Goal: Check status: Check status

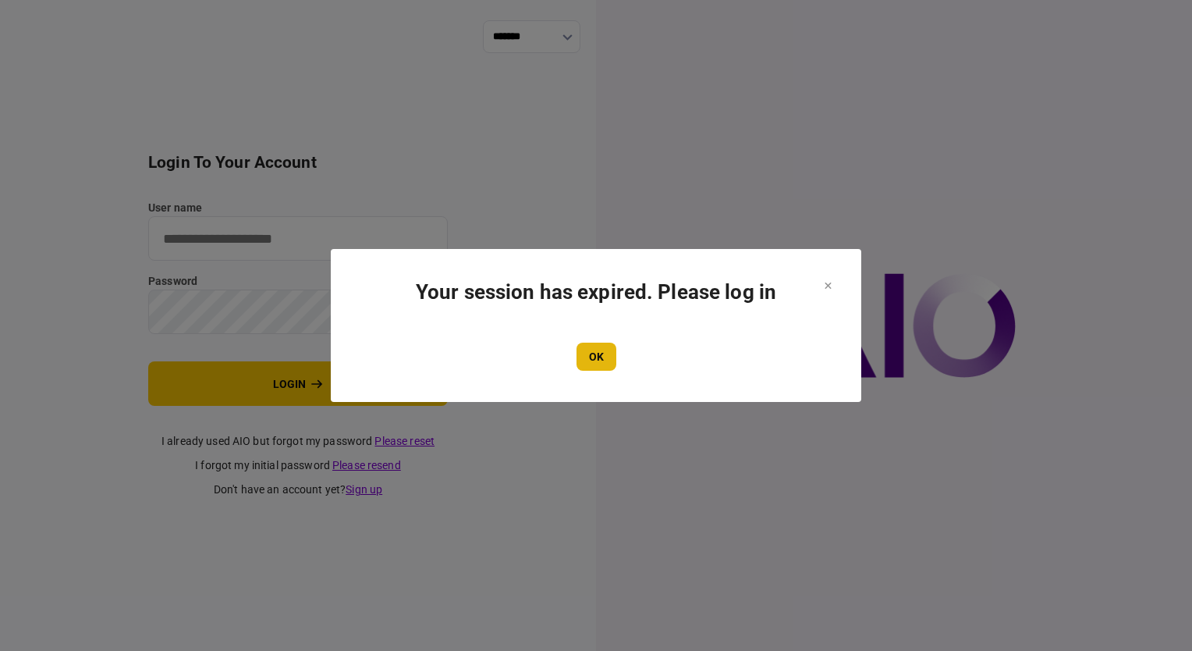
type input "**********"
click at [602, 355] on button "OK" at bounding box center [597, 356] width 40 height 28
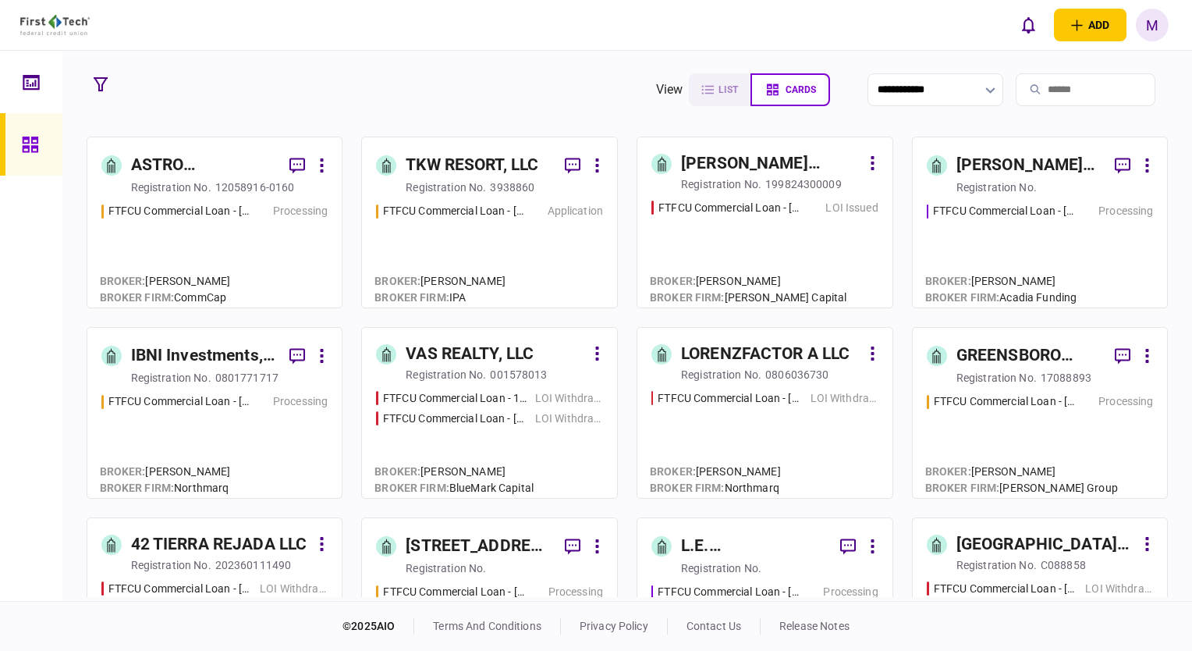
click at [245, 244] on div "FTFCU Commercial Loan - [STREET_ADDRESS] Price UT Processing" at bounding box center [214, 248] width 227 height 90
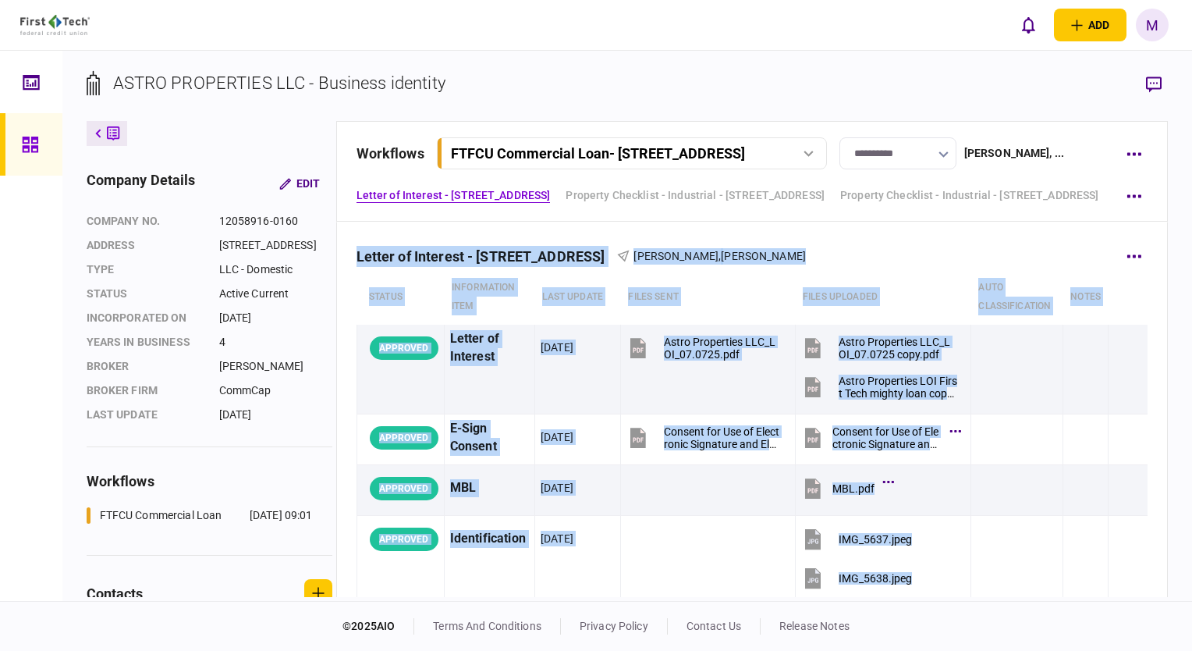
click at [1144, 541] on div "Letter of Interest - 1650 S Carbon Ave Price UT [PERSON_NAME] , [PERSON_NAME] s…" at bounding box center [752, 474] width 831 height 505
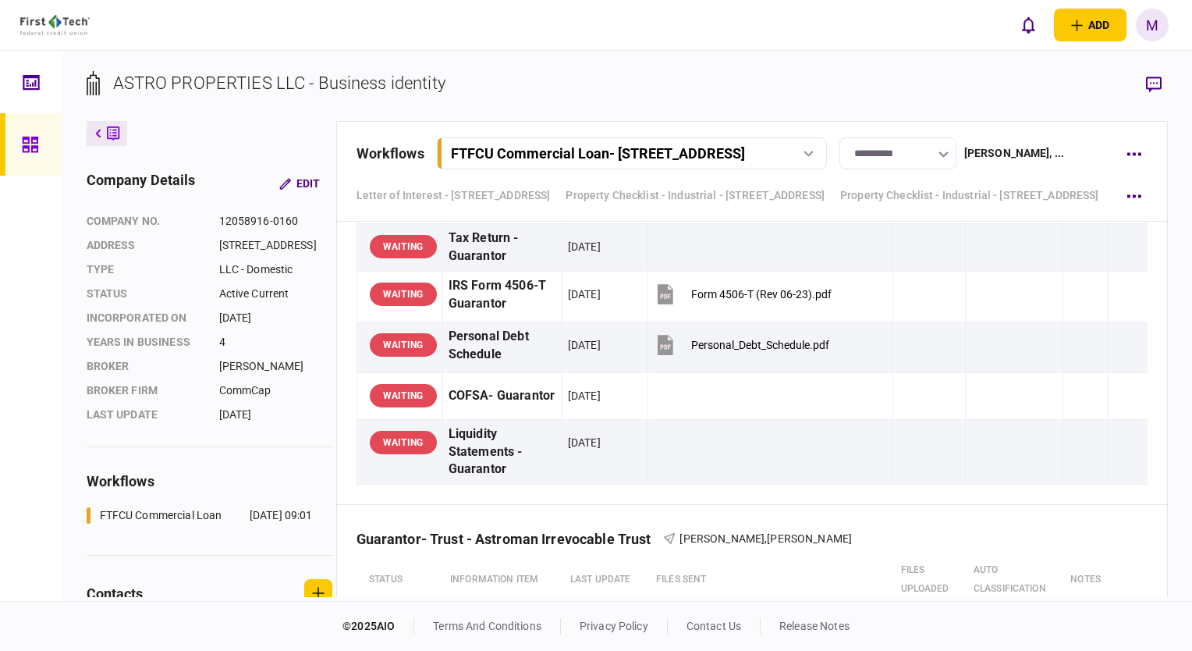
scroll to position [2730, 0]
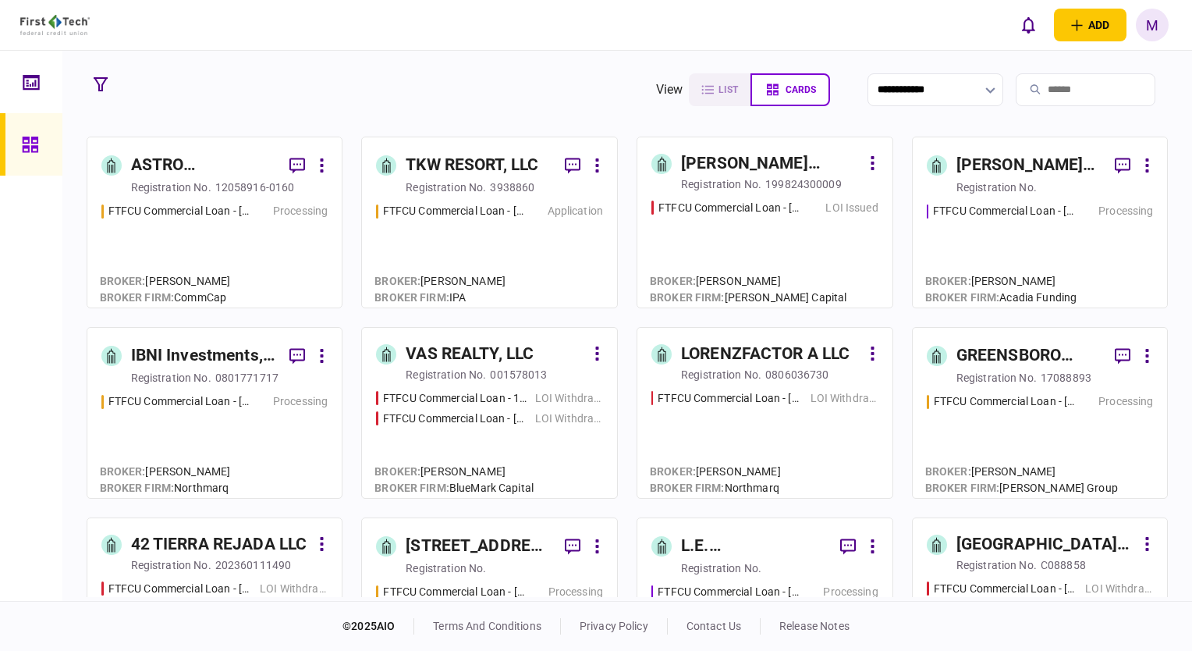
click at [481, 241] on div "FTFCU Commercial Loan - [STREET_ADDRESS][PERSON_NAME] Application" at bounding box center [489, 248] width 227 height 90
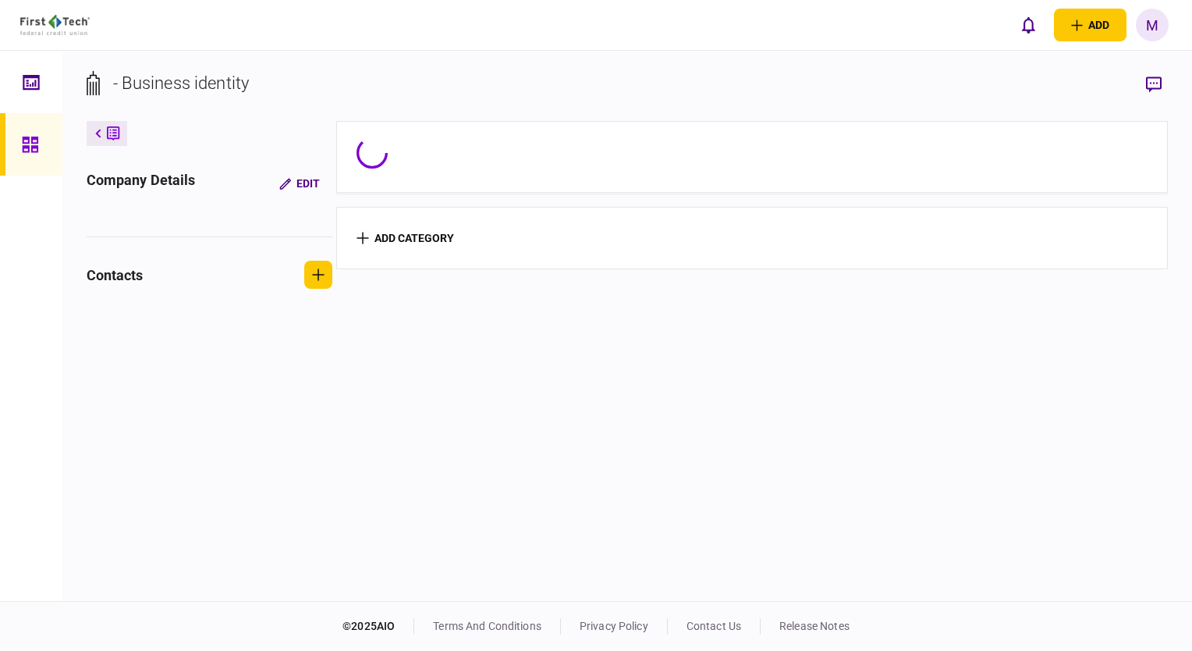
click at [481, 241] on section "add category" at bounding box center [752, 238] width 832 height 62
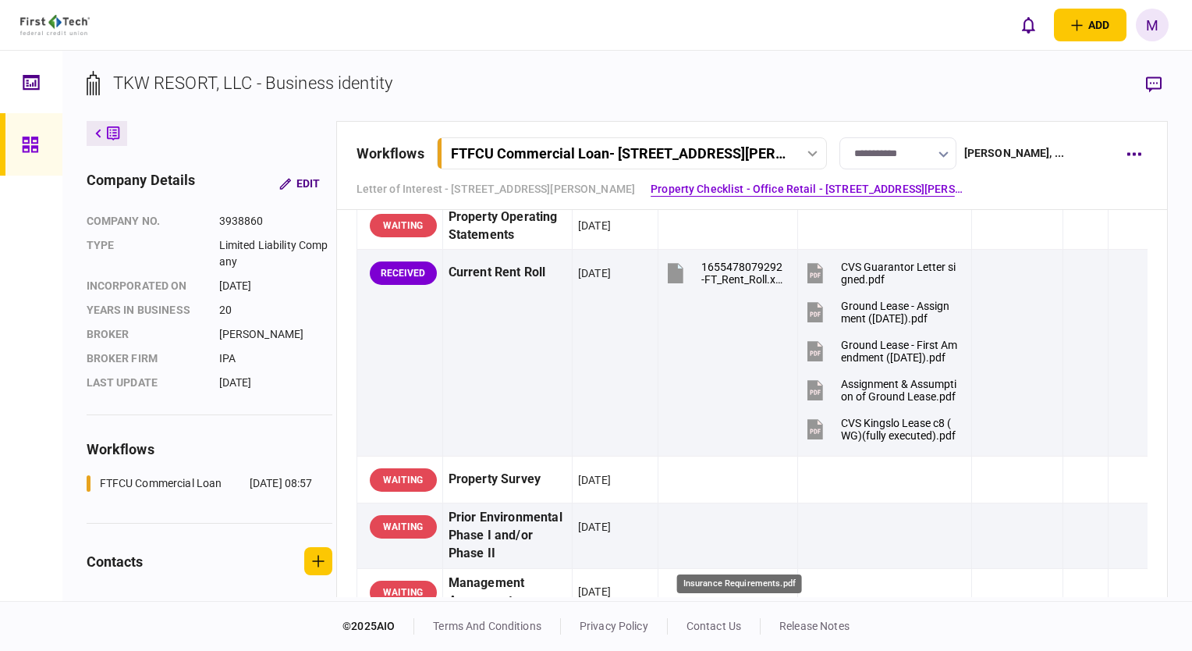
scroll to position [1326, 0]
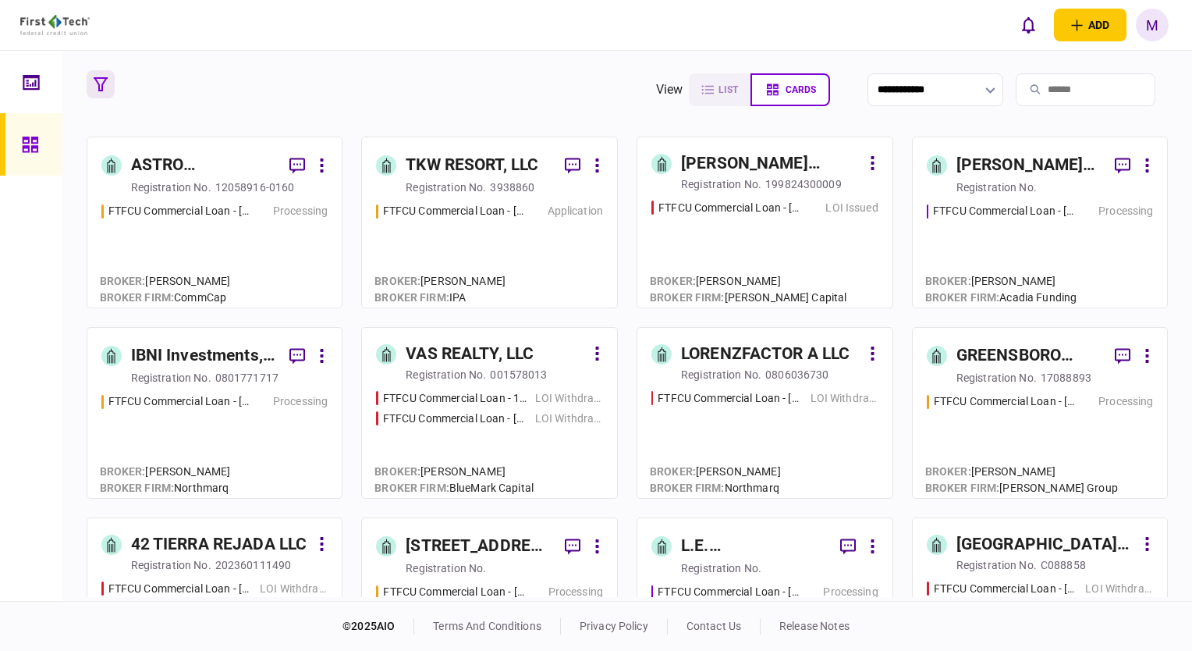
click at [91, 77] on button "button" at bounding box center [101, 84] width 28 height 28
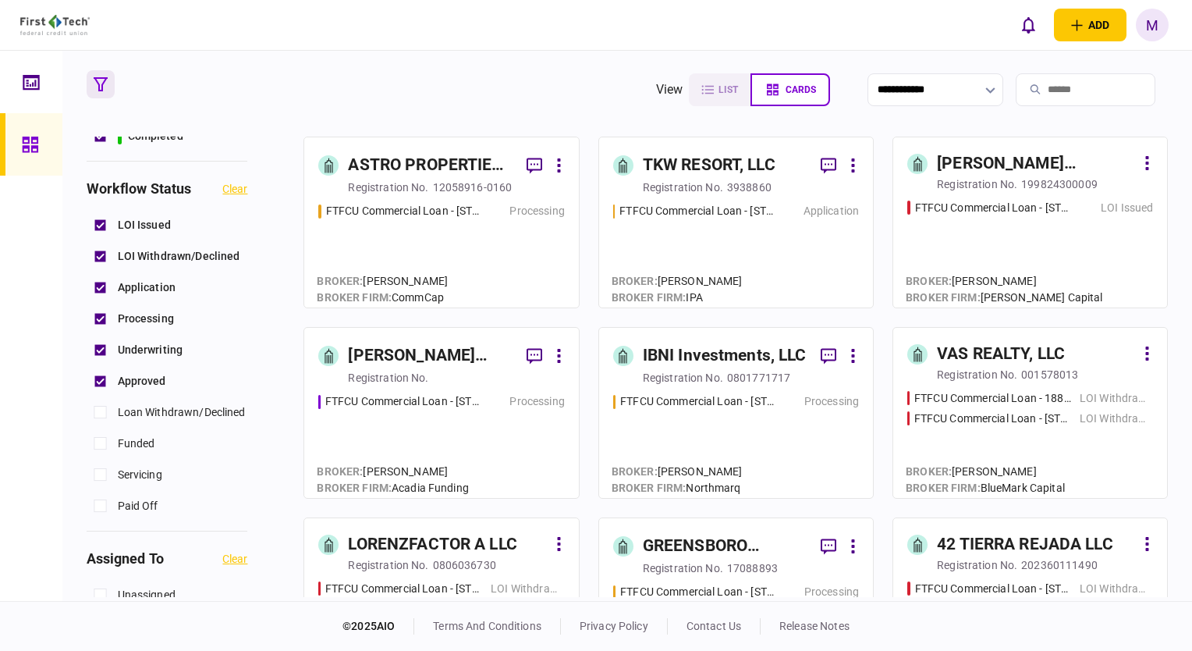
scroll to position [234, 0]
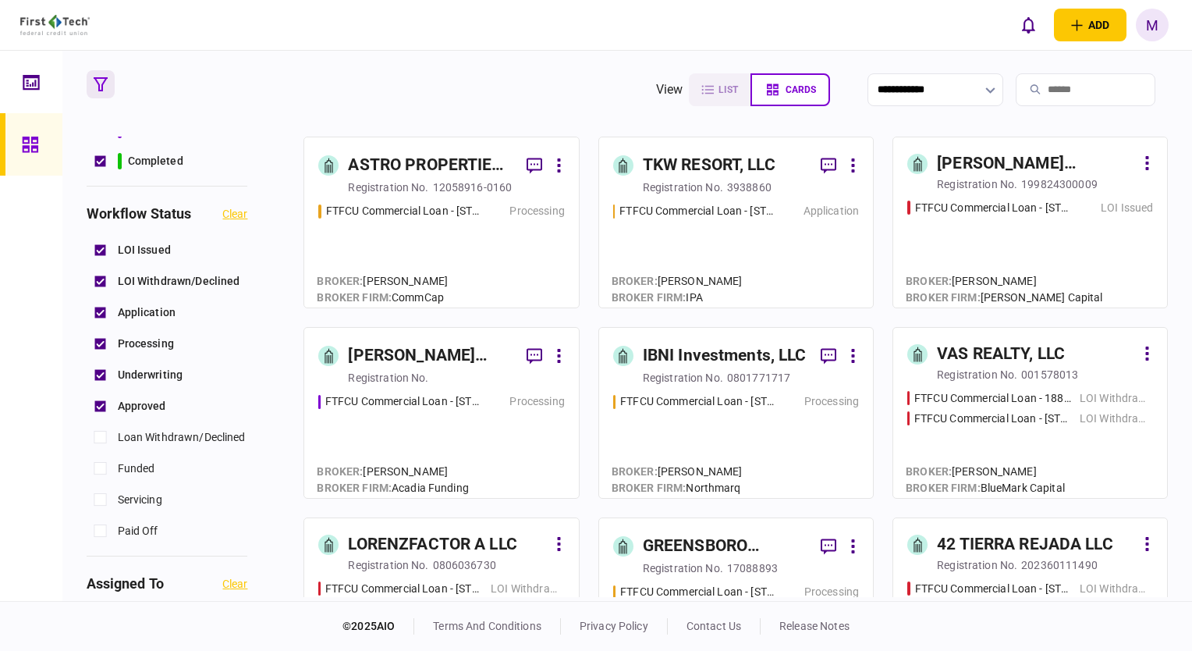
click at [1133, 442] on div "FTFCU Commercial Loan - 1882 New Scotland Road LOI Withdrawn/Declined FTFCU Com…" at bounding box center [1030, 437] width 246 height 94
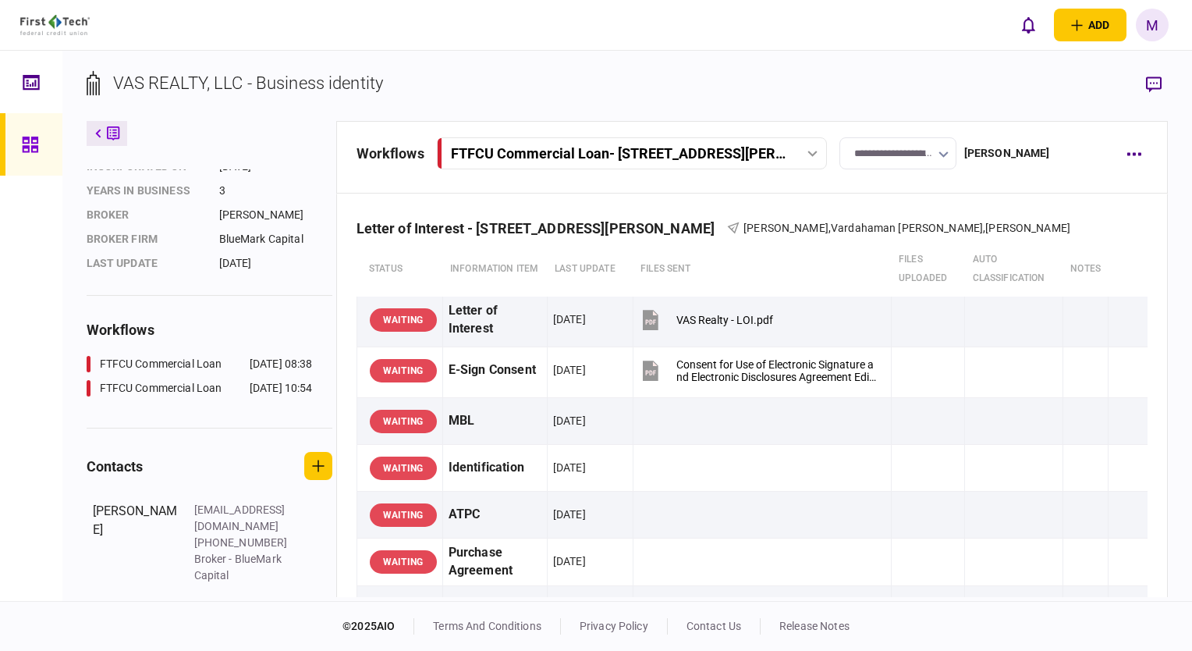
scroll to position [234, 0]
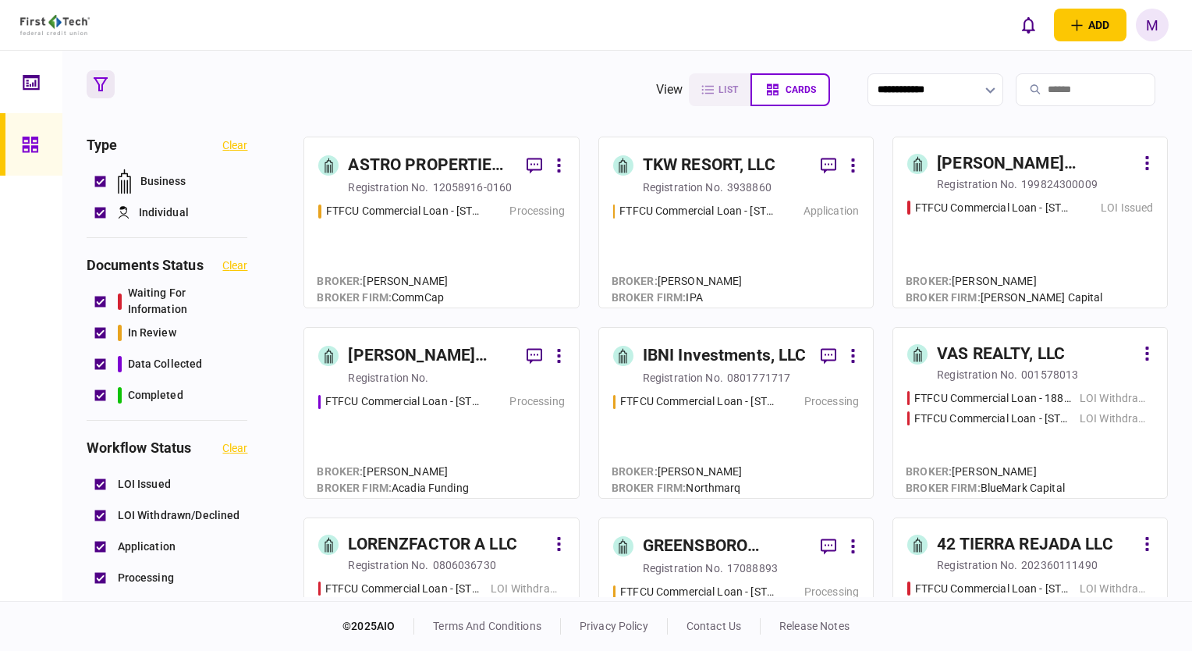
click at [763, 270] on div "FTFCU Commercial Loan - [STREET_ADDRESS][PERSON_NAME] Application" at bounding box center [736, 248] width 246 height 90
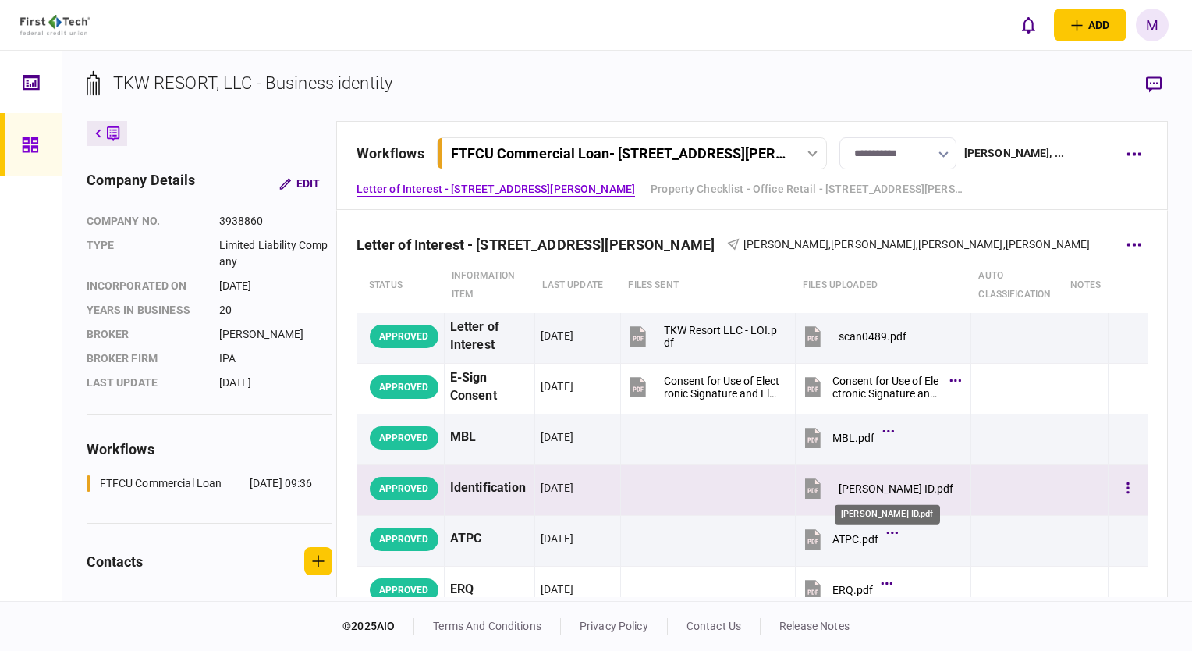
click at [869, 488] on div "[PERSON_NAME] ID.pdf" at bounding box center [896, 488] width 115 height 12
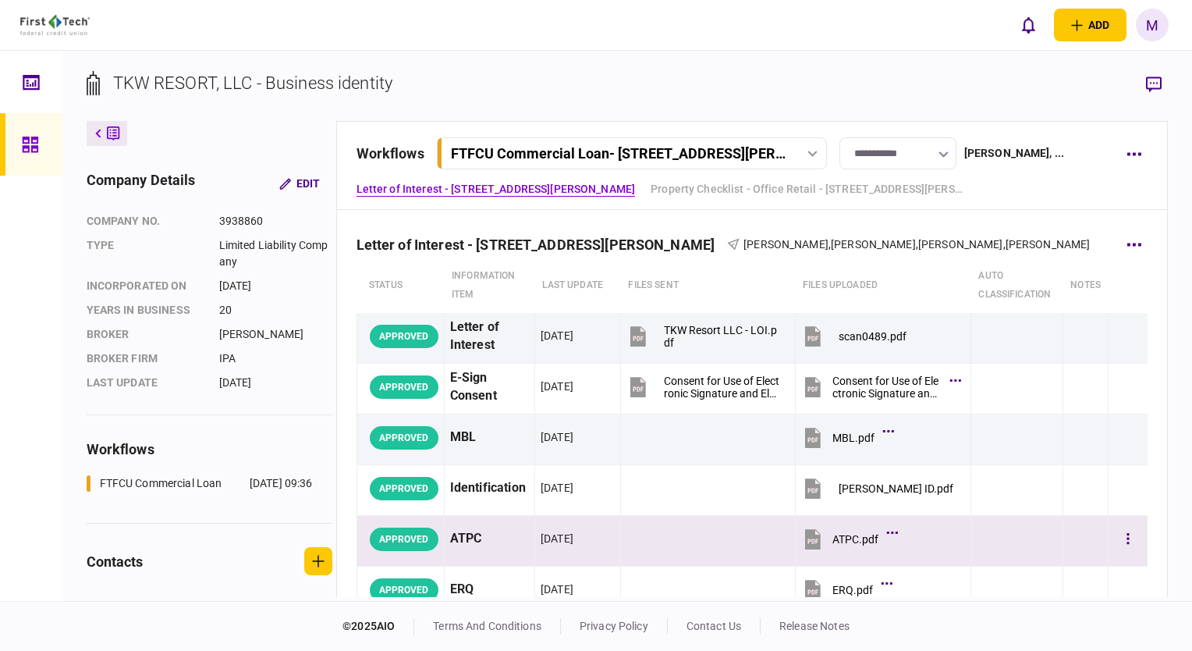
scroll to position [78, 0]
